Goal: Go to known website: Access a specific website the user already knows

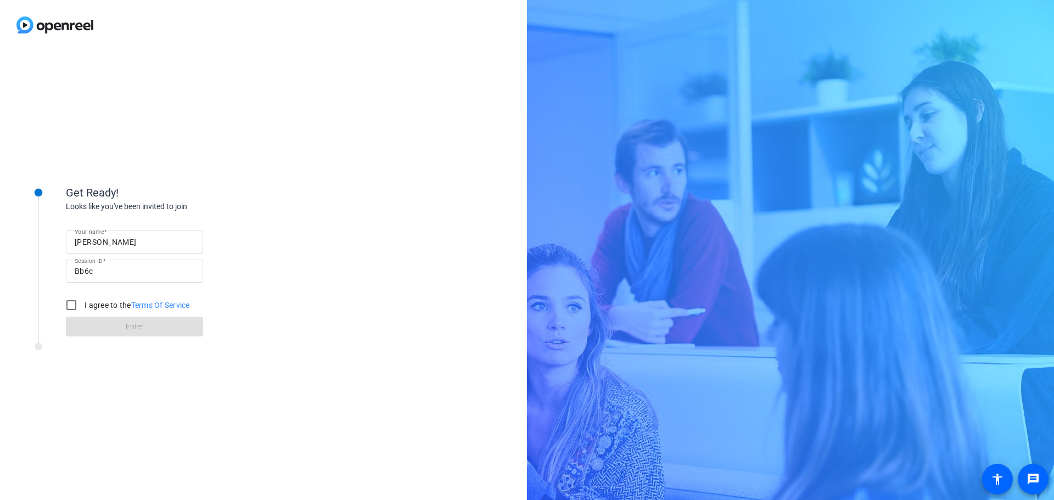
click at [133, 235] on input "[PERSON_NAME]" at bounding box center [135, 241] width 120 height 13
type input "[PERSON_NAME]"
click at [72, 300] on input "I agree to the Terms Of Service" at bounding box center [71, 305] width 22 height 22
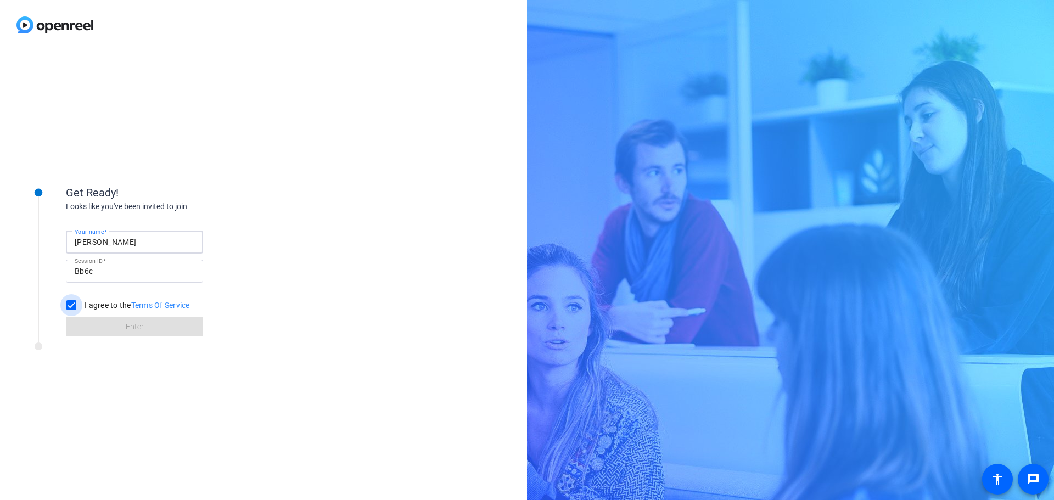
checkbox input "true"
click at [130, 328] on span "Enter" at bounding box center [135, 327] width 18 height 12
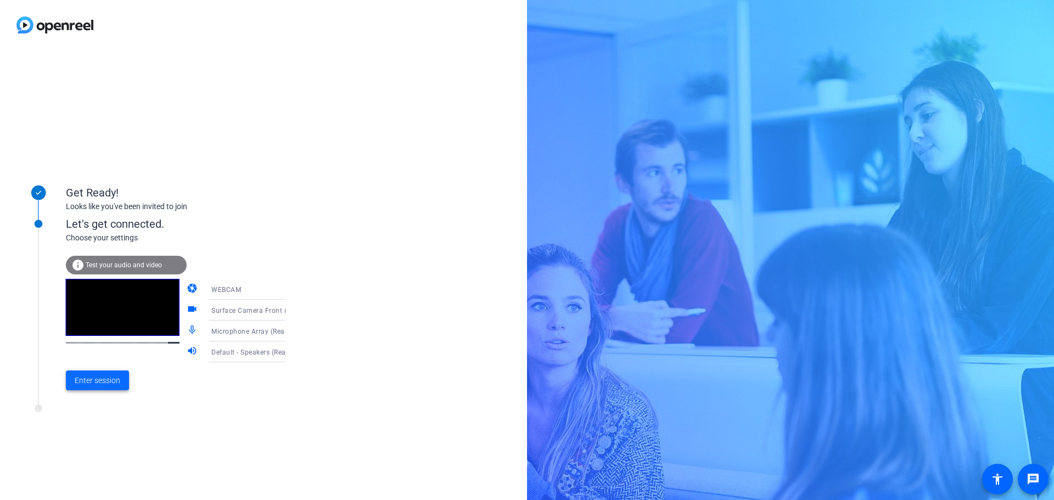
click at [110, 377] on span "Enter session" at bounding box center [98, 381] width 46 height 12
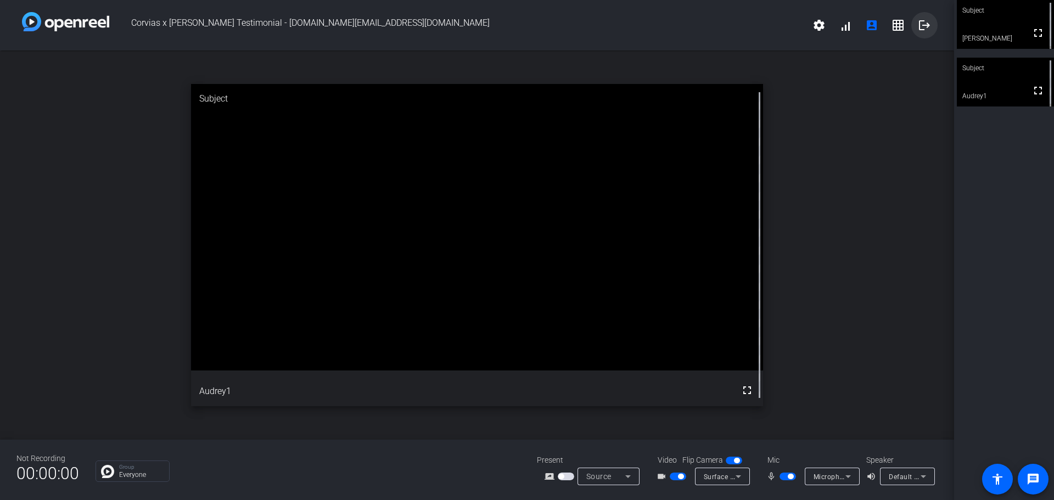
click at [925, 24] on mat-icon "logout" at bounding box center [924, 25] width 13 height 13
